Goal: Find specific page/section: Find specific page/section

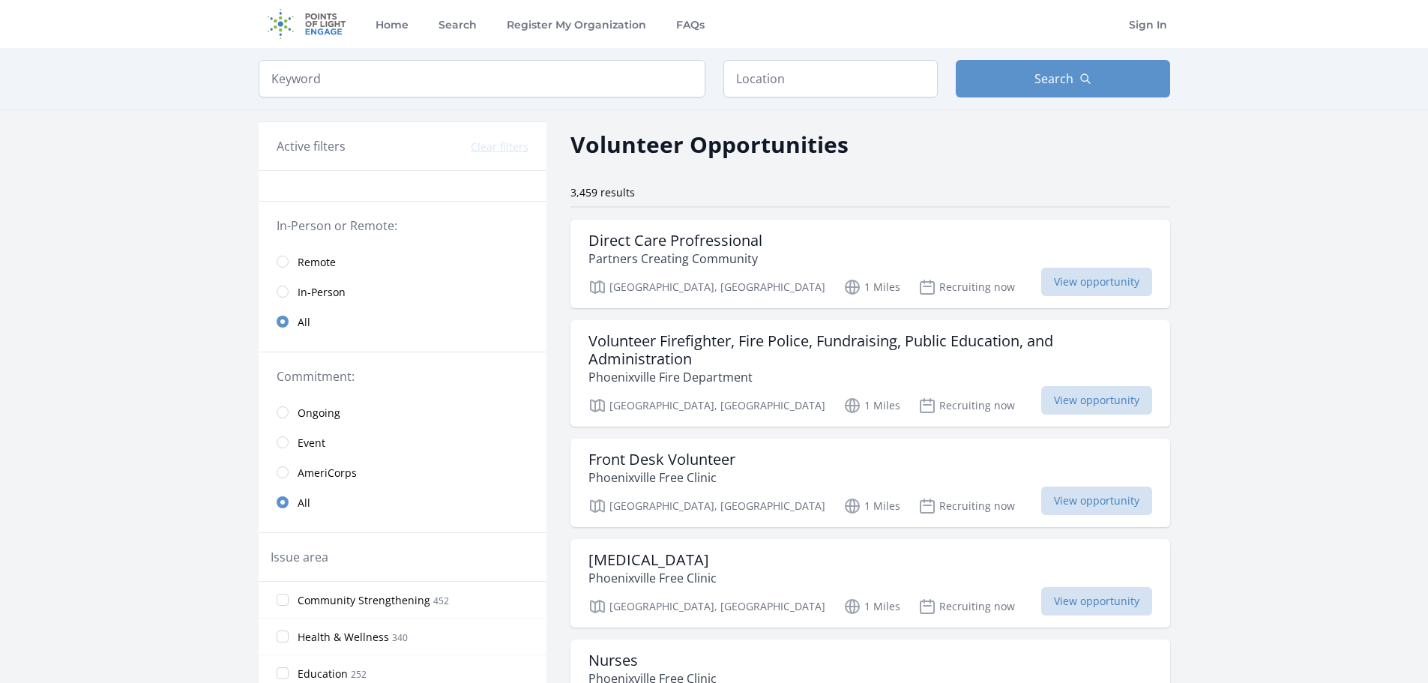
drag, startPoint x: 492, startPoint y: 394, endPoint x: 409, endPoint y: 373, distance: 85.8
click at [409, 372] on legend "Commitment:" at bounding box center [403, 376] width 252 height 18
click at [329, 296] on span "In-Person" at bounding box center [322, 292] width 48 height 15
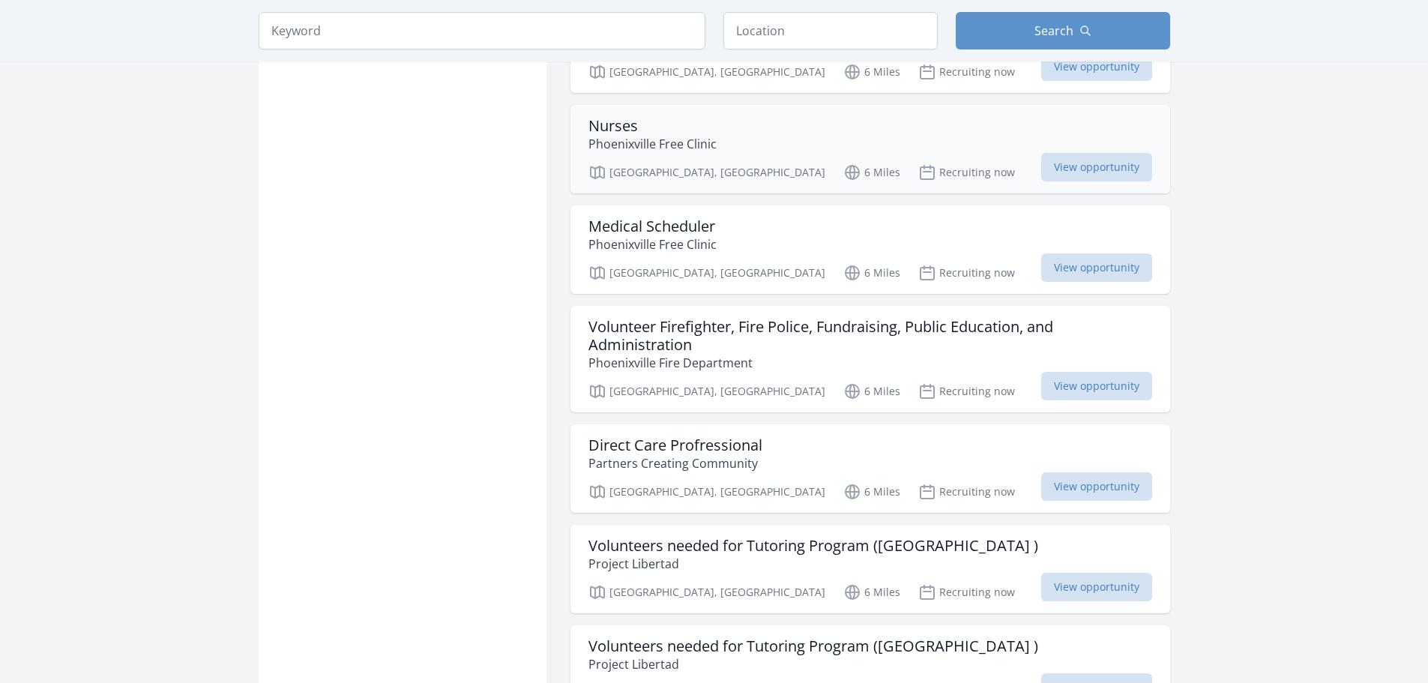
scroll to position [1349, 0]
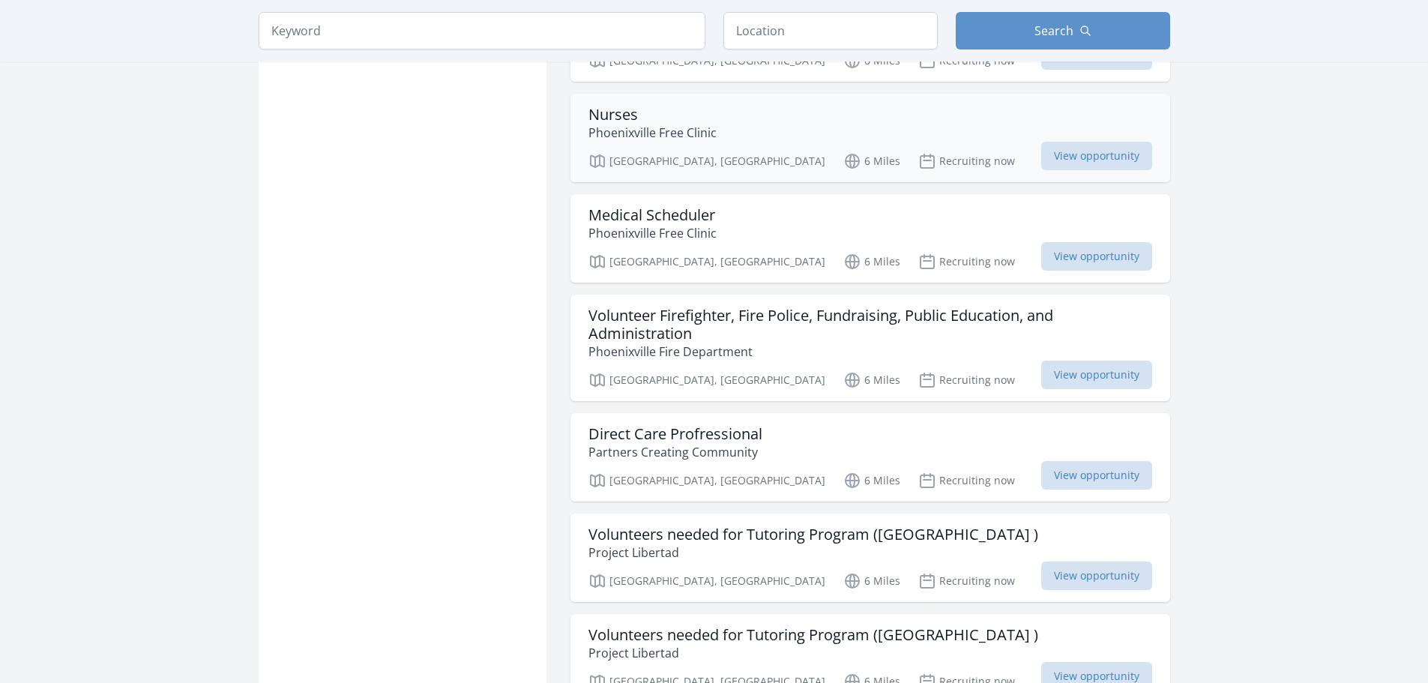
drag, startPoint x: 681, startPoint y: 309, endPoint x: 280, endPoint y: 337, distance: 402.0
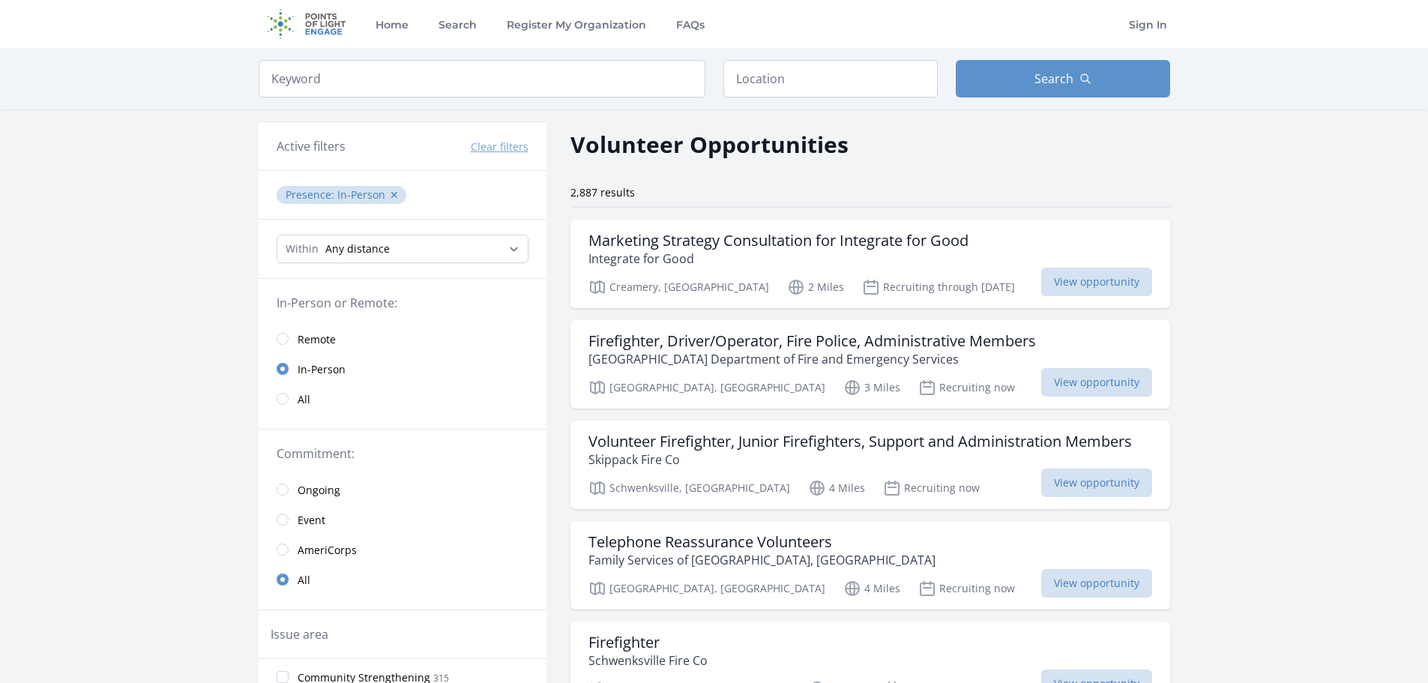
drag, startPoint x: 427, startPoint y: 485, endPoint x: 458, endPoint y: 157, distance: 329.0
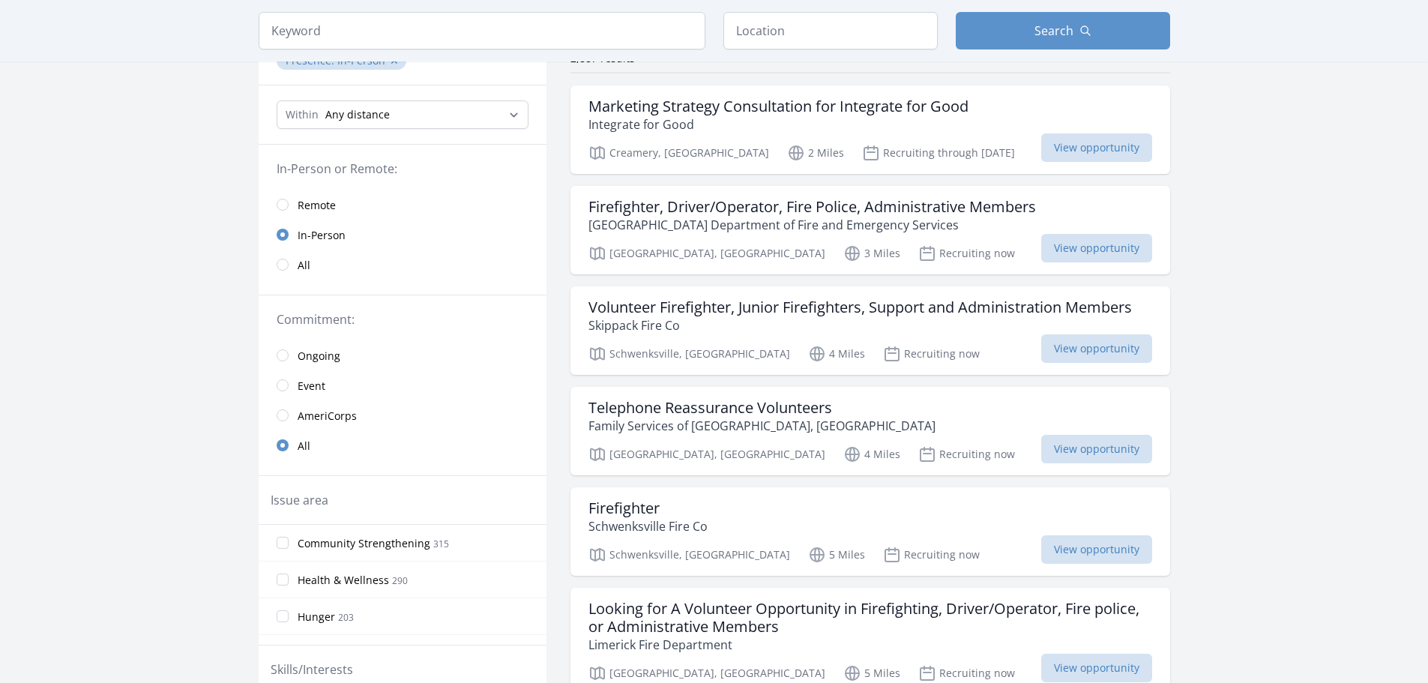
scroll to position [150, 0]
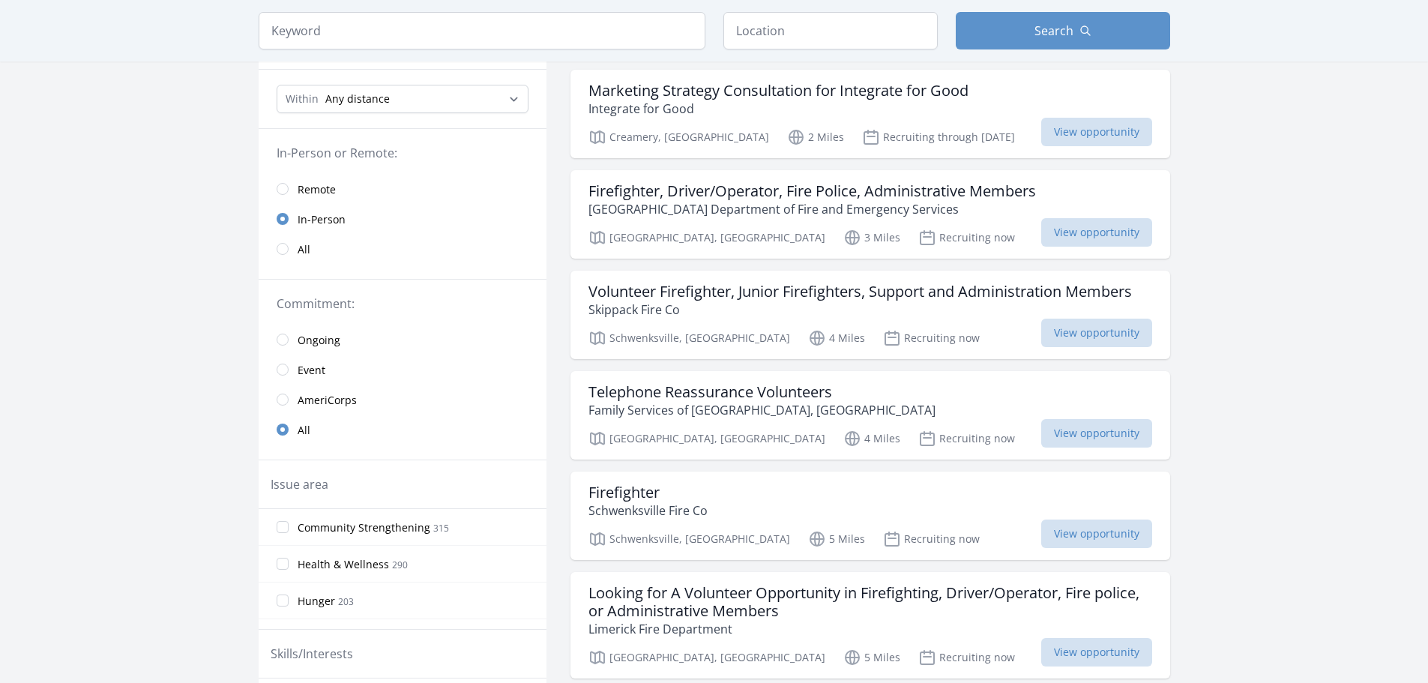
click at [289, 373] on link "Event" at bounding box center [403, 370] width 288 height 30
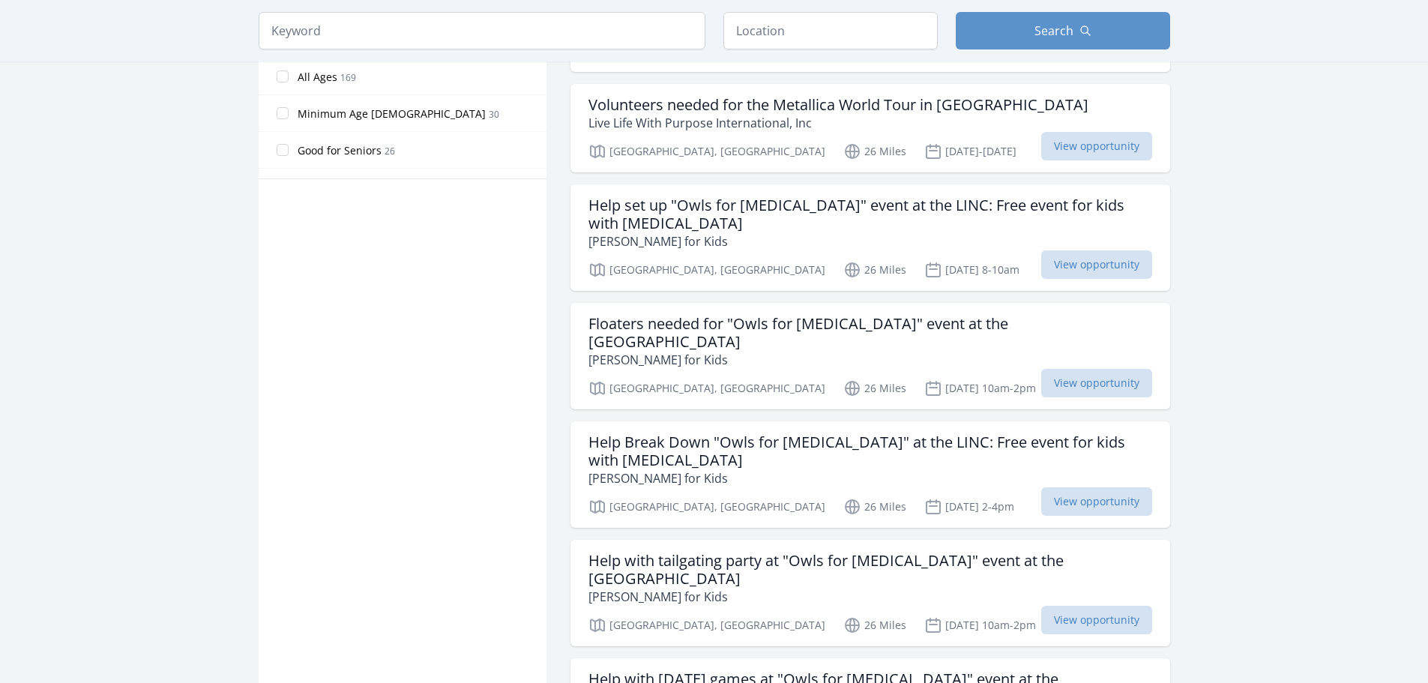
scroll to position [825, 0]
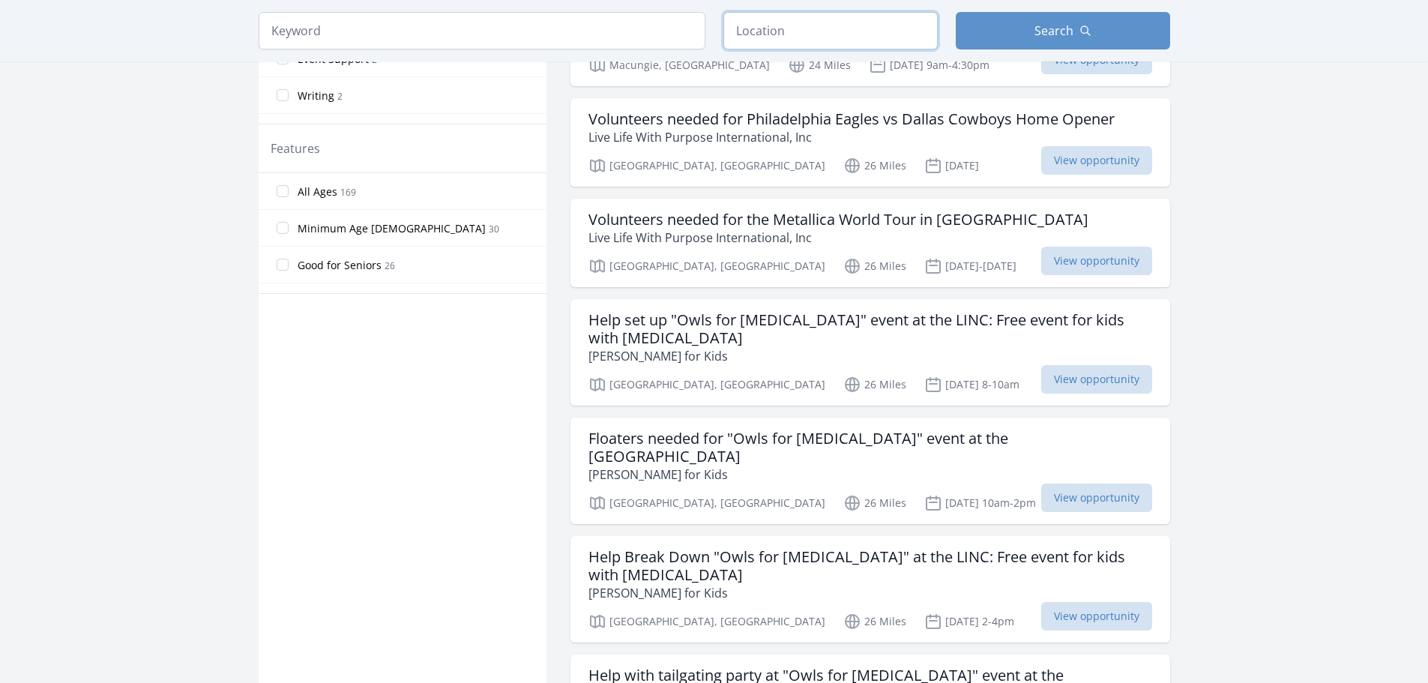
click at [894, 26] on input "text" at bounding box center [830, 30] width 214 height 37
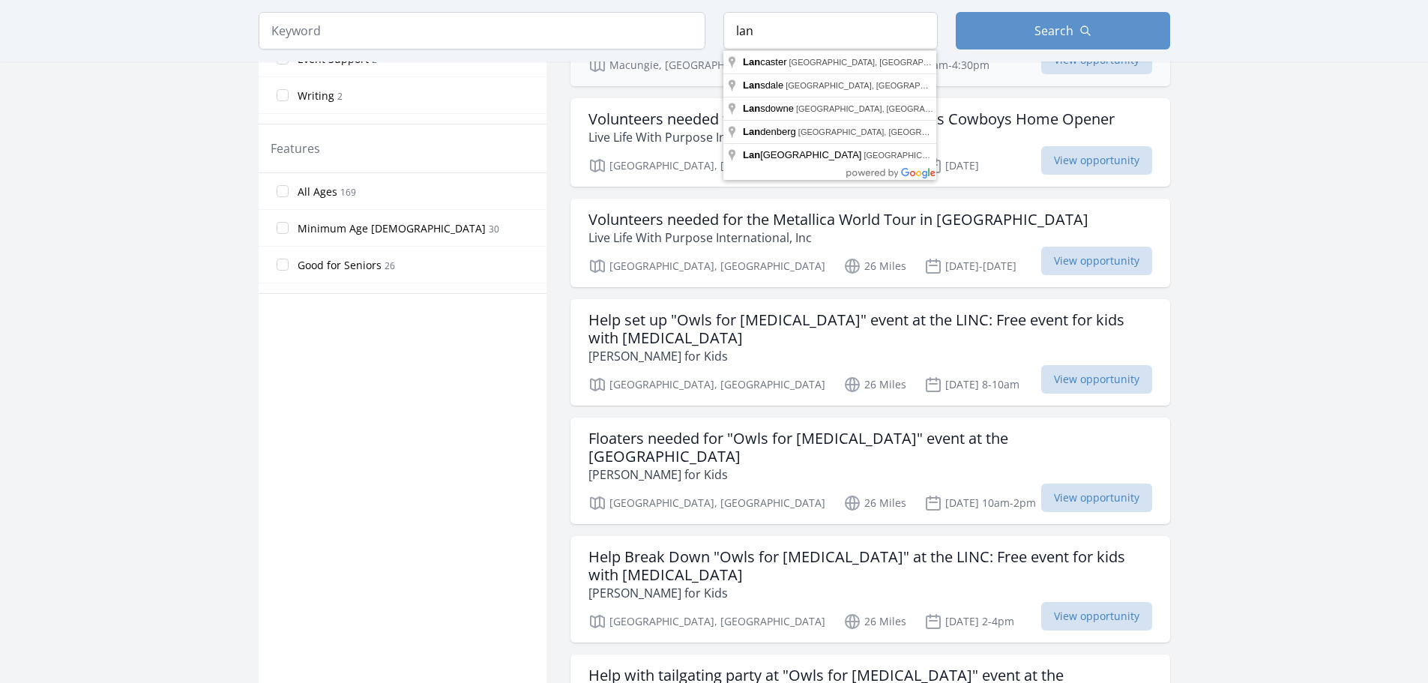
type input "[GEOGRAPHIC_DATA], [GEOGRAPHIC_DATA], [GEOGRAPHIC_DATA]"
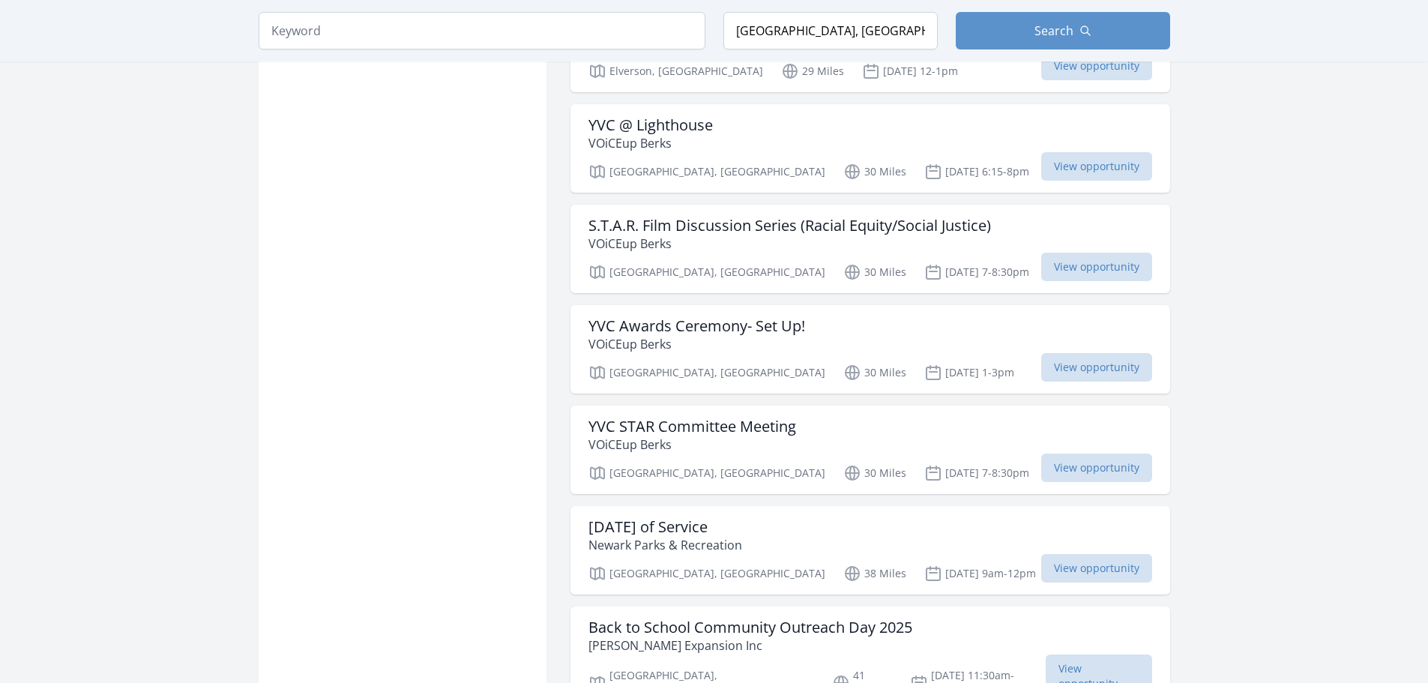
scroll to position [1124, 0]
